Goal: Task Accomplishment & Management: Manage account settings

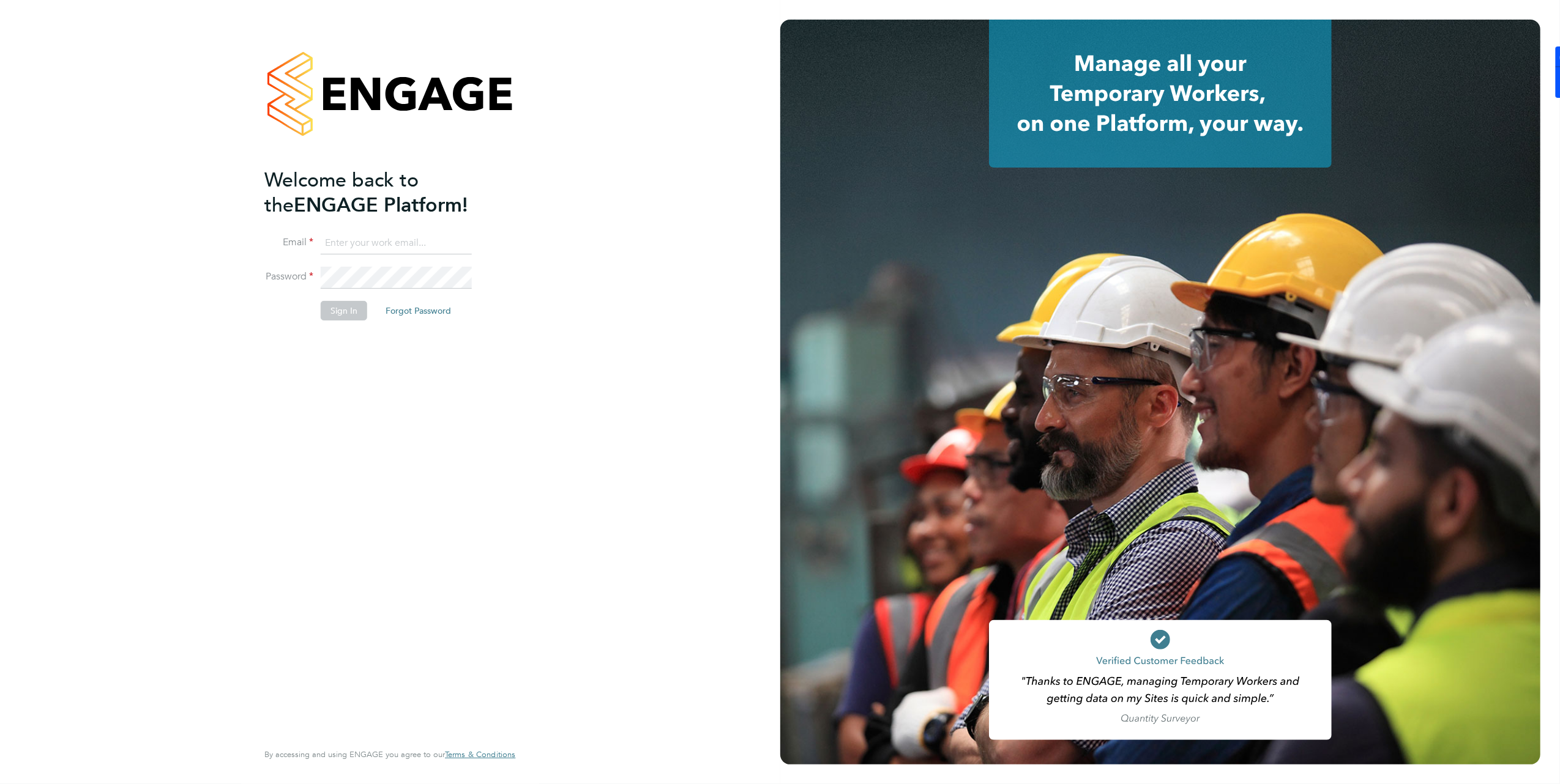
click at [385, 237] on input at bounding box center [396, 243] width 151 height 22
type input "brooke@net-temps.co.uk"
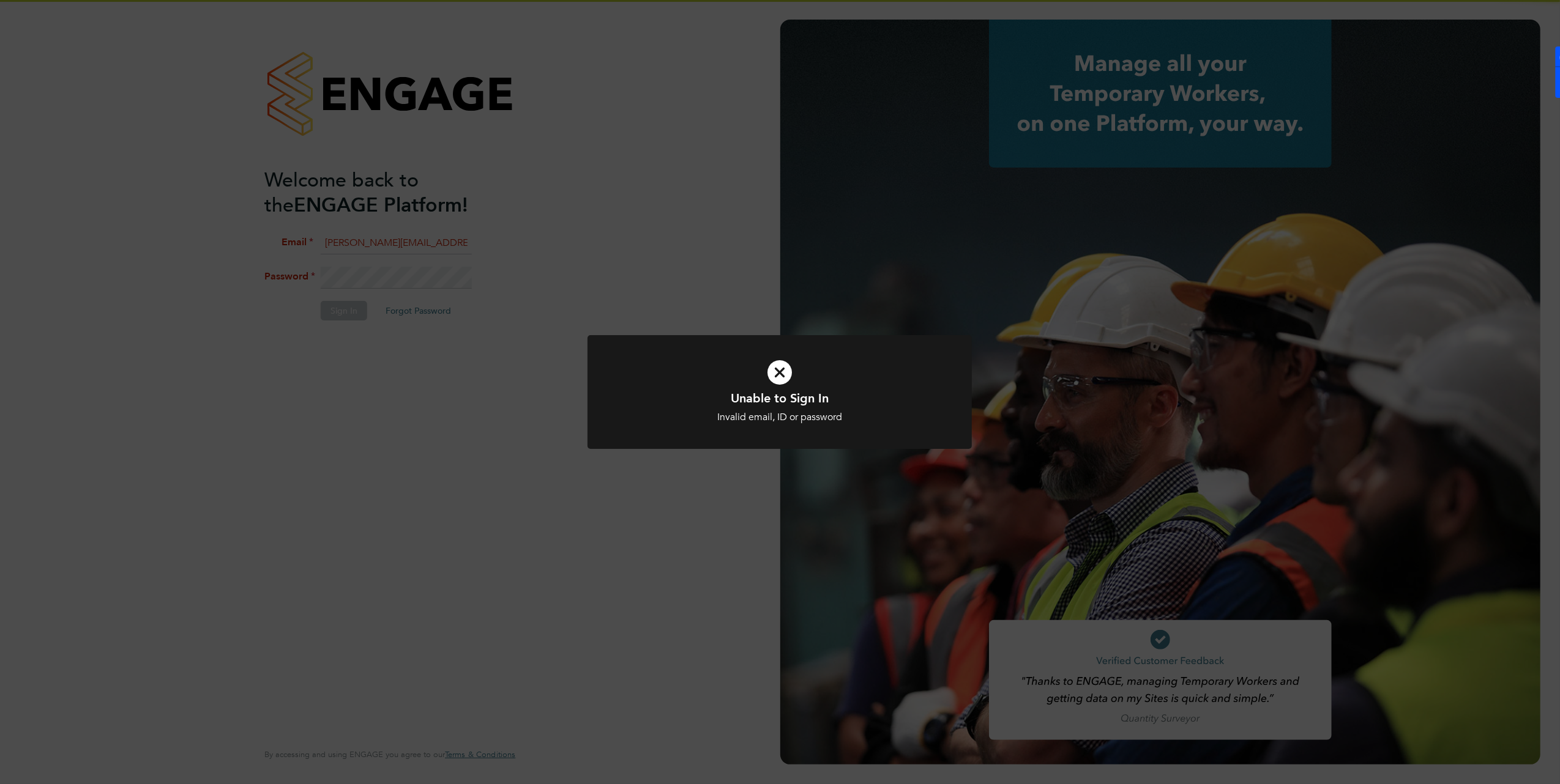
click at [432, 314] on div "Unable to Sign In Invalid email, ID or password Cancel Okay" at bounding box center [780, 392] width 1560 height 784
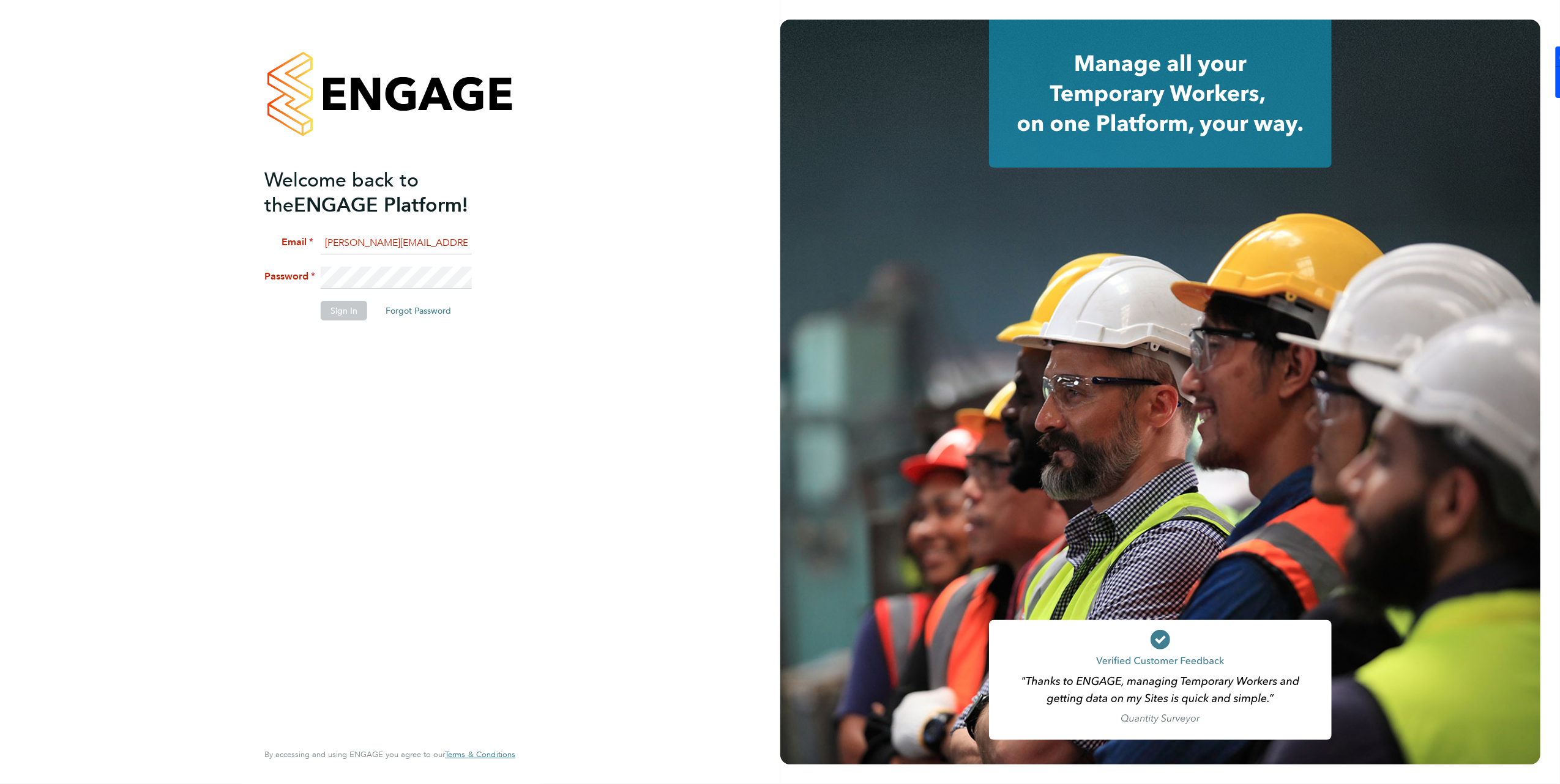
click at [388, 265] on li "Email brooke@net-temps.co.uk" at bounding box center [384, 249] width 239 height 34
click at [298, 274] on li "Password" at bounding box center [384, 284] width 239 height 34
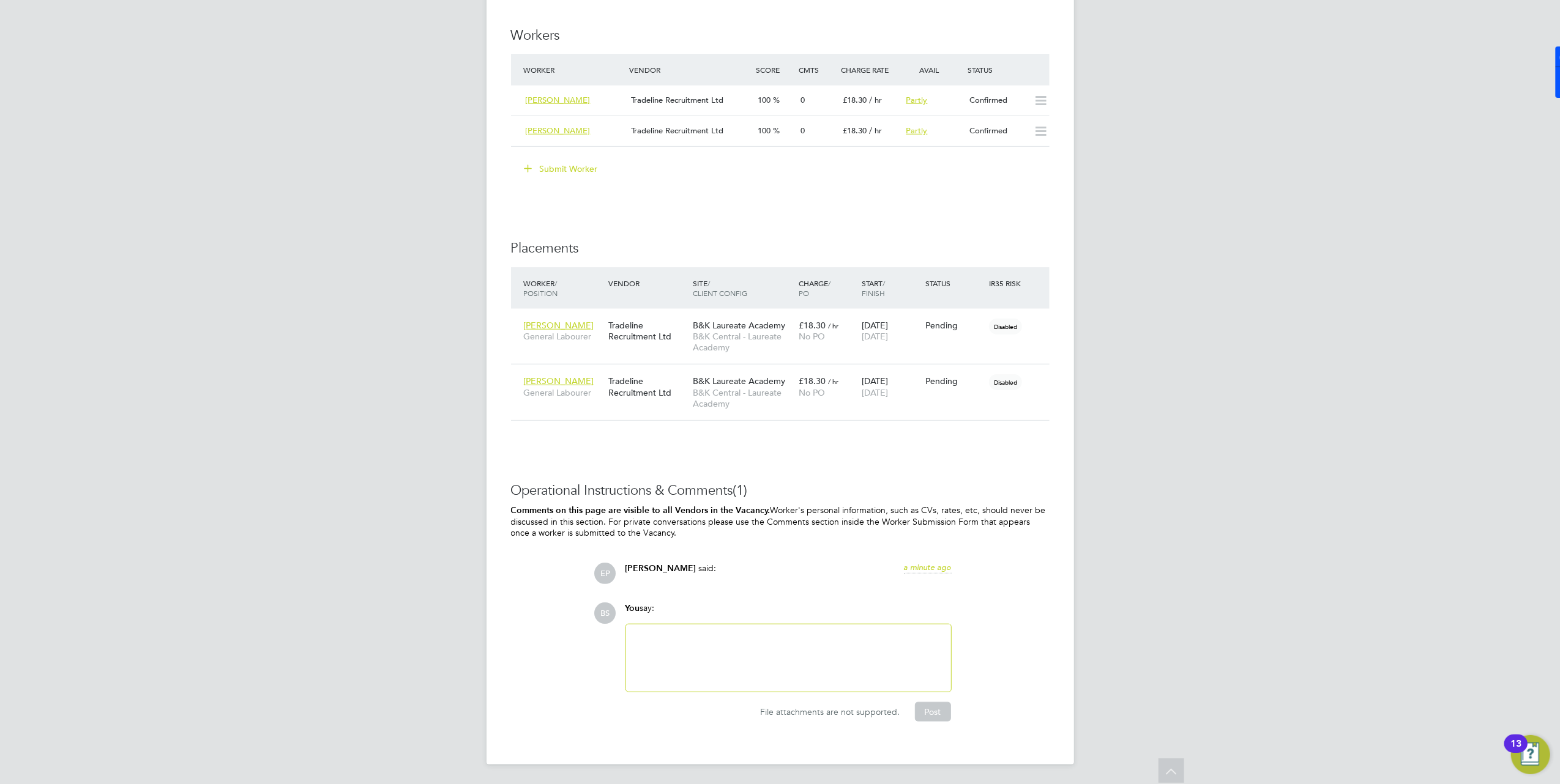
scroll to position [855, 0]
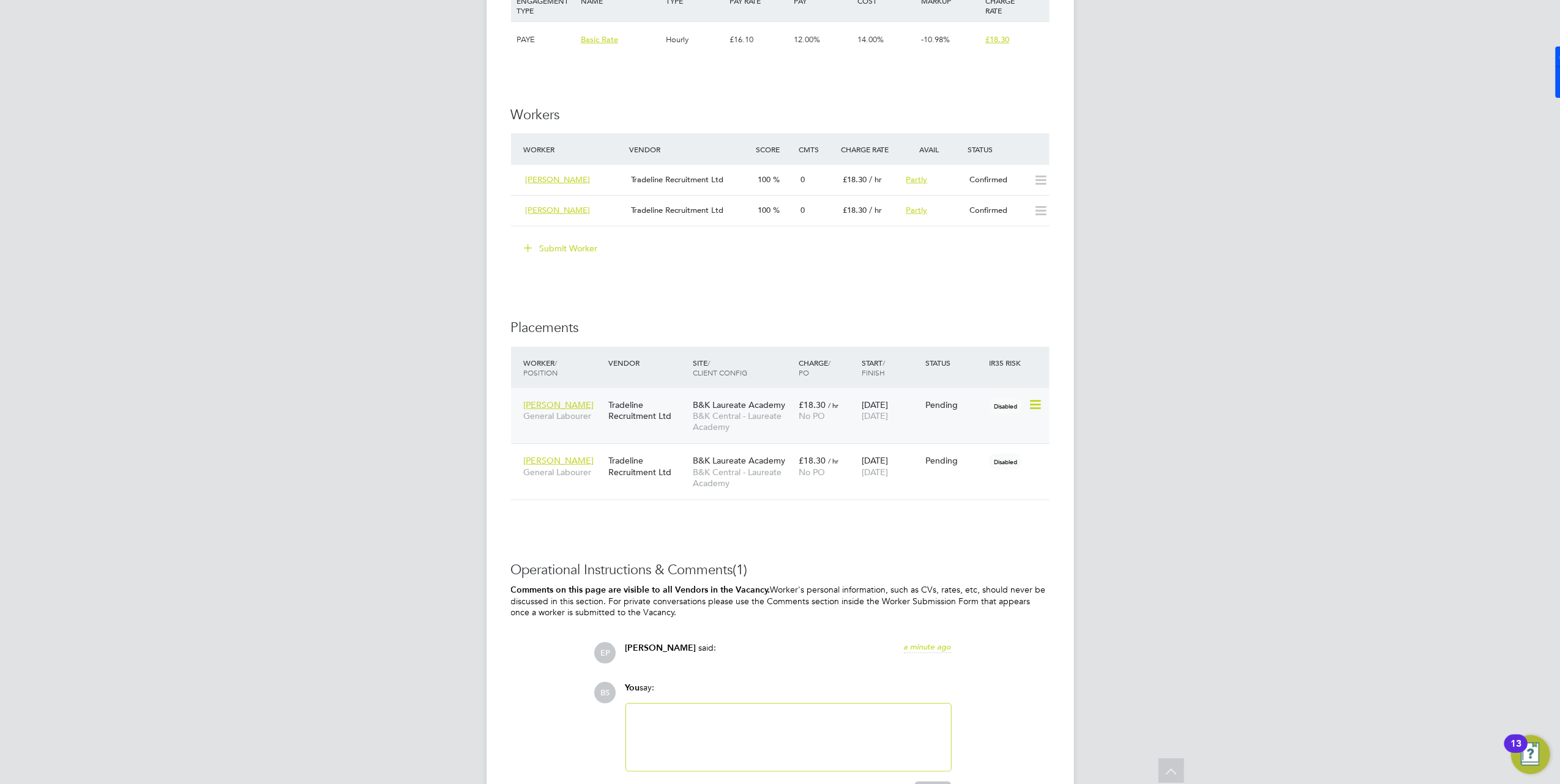
click at [1033, 405] on icon at bounding box center [1034, 405] width 12 height 15
click at [1235, 396] on div "BS [PERSON_NAME] Notifications 20 Applications: Network Team Members Businesses…" at bounding box center [780, 4] width 1560 height 1718
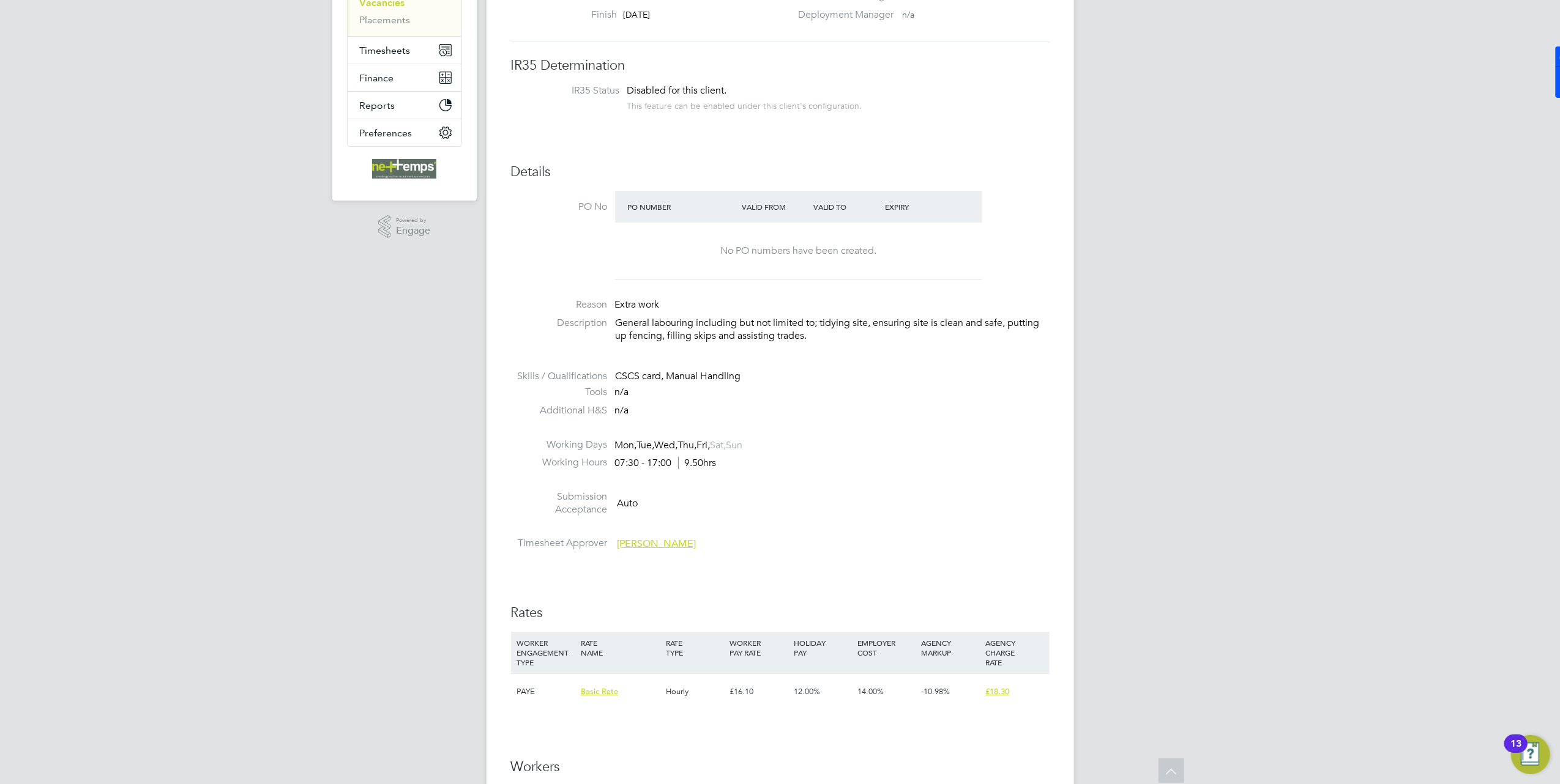
scroll to position [0, 0]
